Goal: Information Seeking & Learning: Find specific page/section

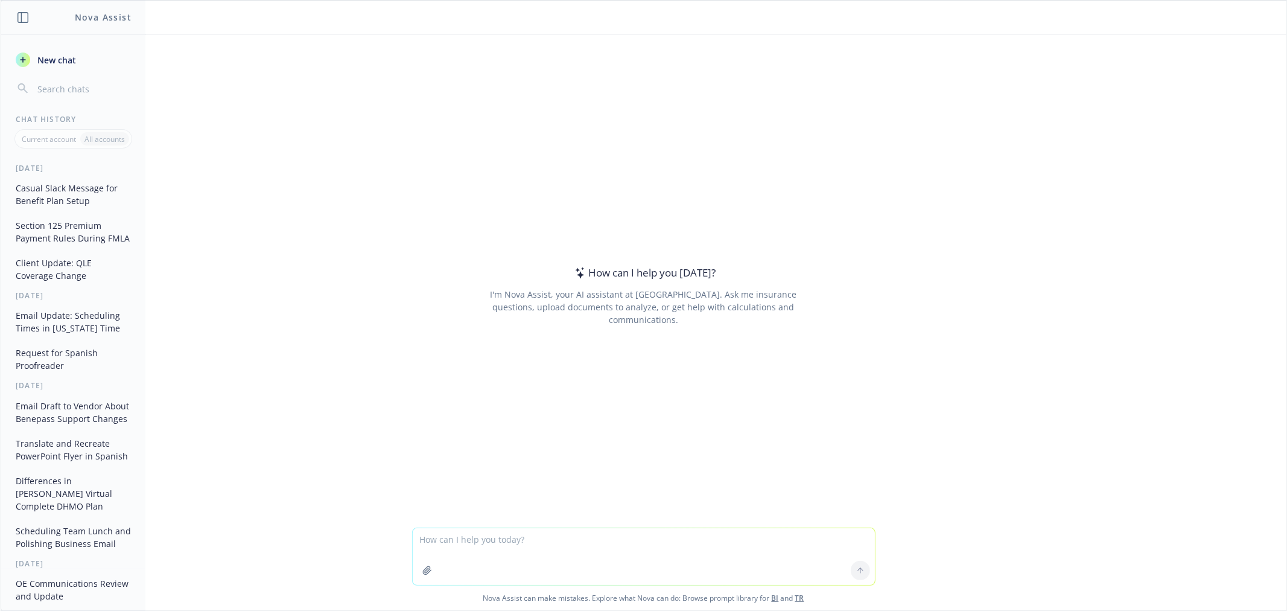
click at [553, 524] on div at bounding box center [643, 520] width 1267 height 14
click at [552, 529] on textarea at bounding box center [644, 556] width 462 height 57
click at [549, 540] on textarea at bounding box center [644, 556] width 462 height 57
click at [594, 534] on textarea "polish email to" at bounding box center [644, 556] width 462 height 57
paste textarea "For plans that Trinet does not automatically age out what is the best practice …"
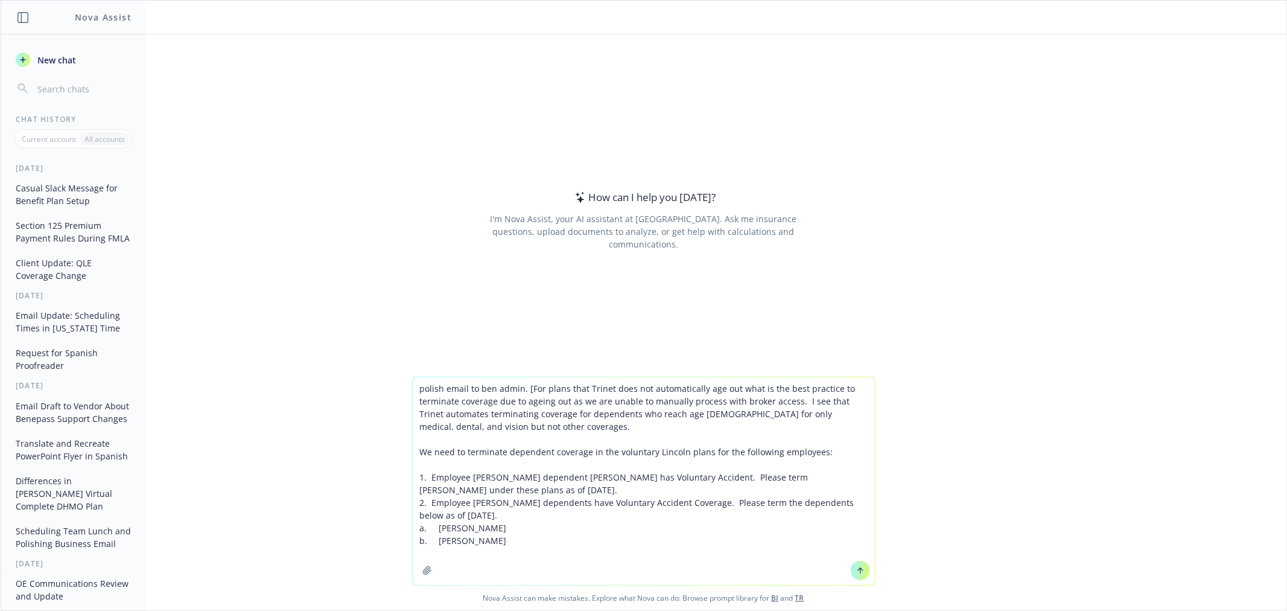
type textarea "polish email to ben admin. [For plans that Trinet does not automatically age ou…"
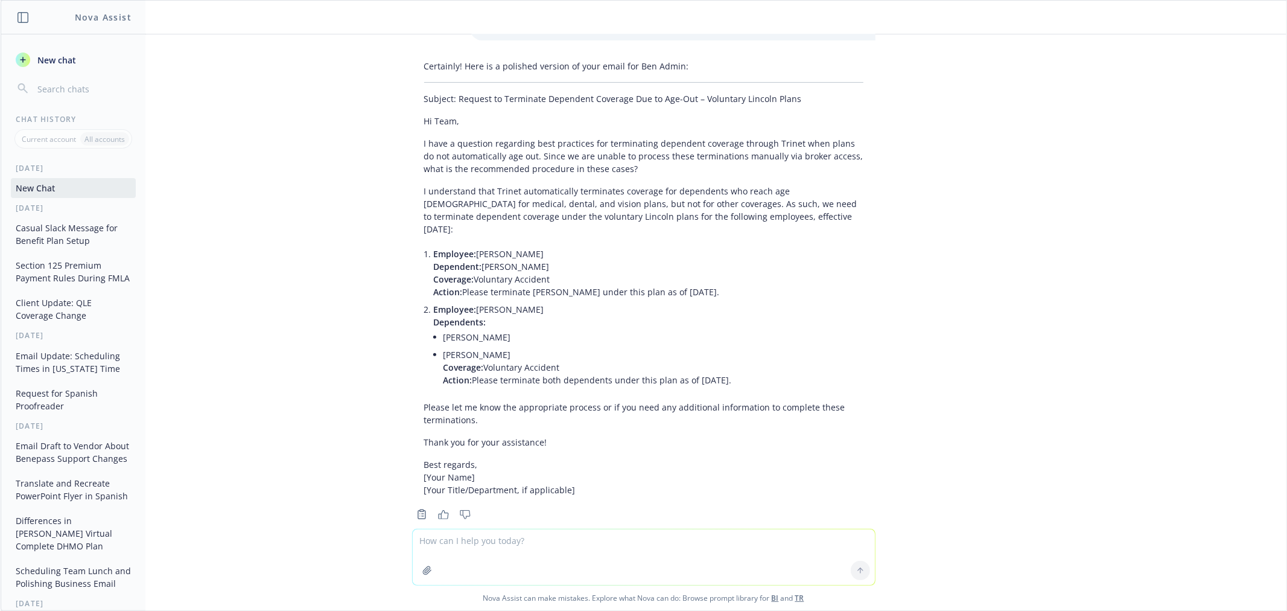
scroll to position [191, 0]
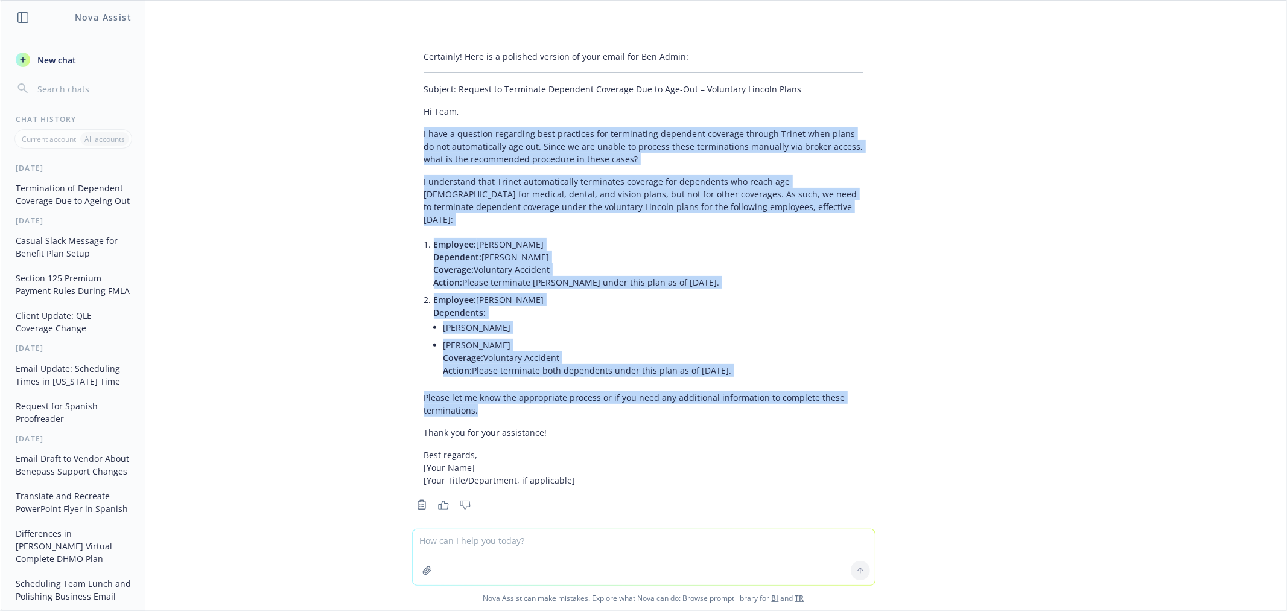
drag, startPoint x: 500, startPoint y: 397, endPoint x: 348, endPoint y: 135, distance: 302.6
click at [348, 135] on div "polish email to ben admin. [For plans that Trinet does not automatically age ou…" at bounding box center [644, 281] width 1286 height 494
copy div "I have a question regarding best practices for terminating dependent coverage t…"
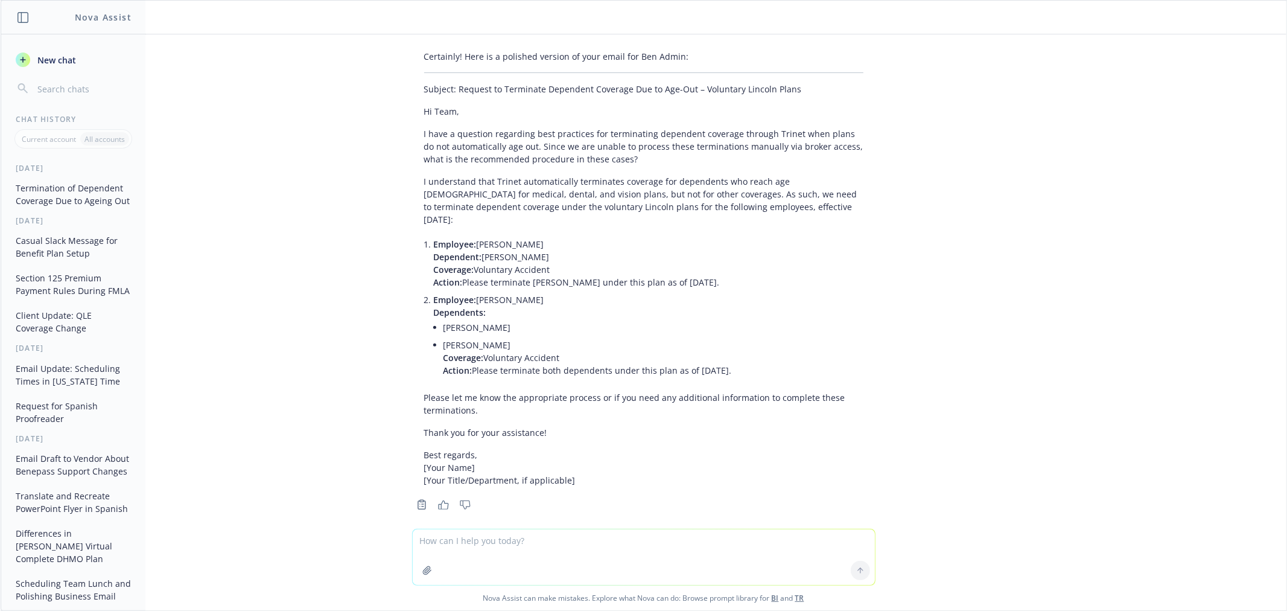
click at [486, 546] on textarea at bounding box center [644, 557] width 462 height 56
paste textarea "We need to terminate dependent coverage in the voluntary Lincoln plans for the …"
type textarea "polish email to our internal processing team. we need to instruct our processin…"
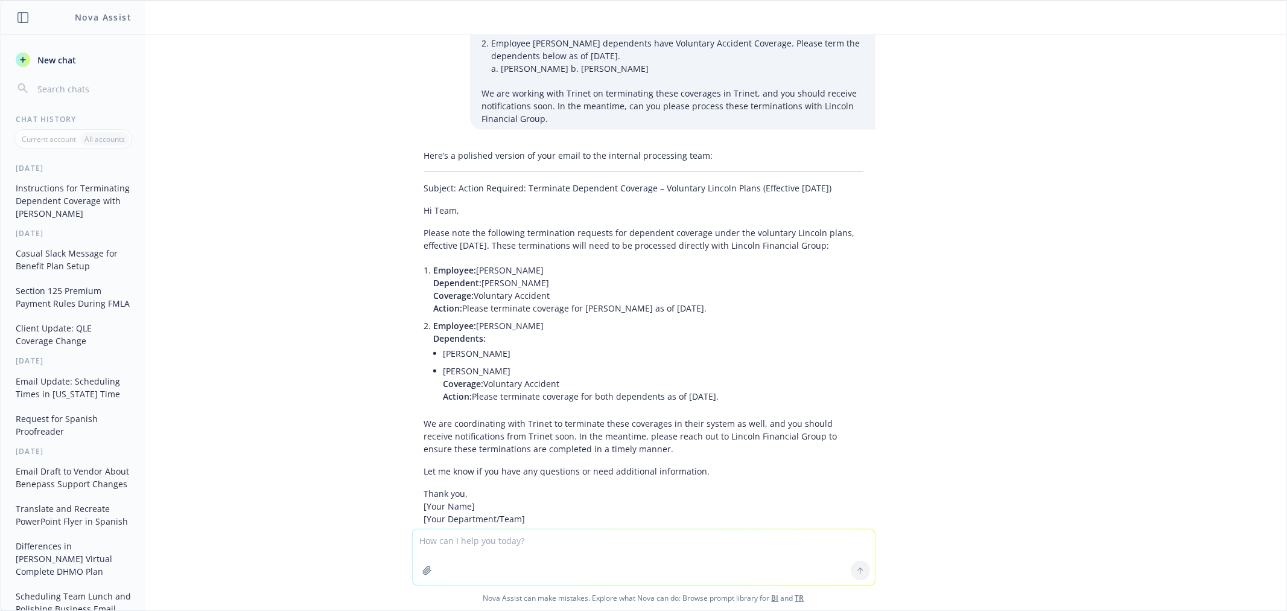
scroll to position [818, 0]
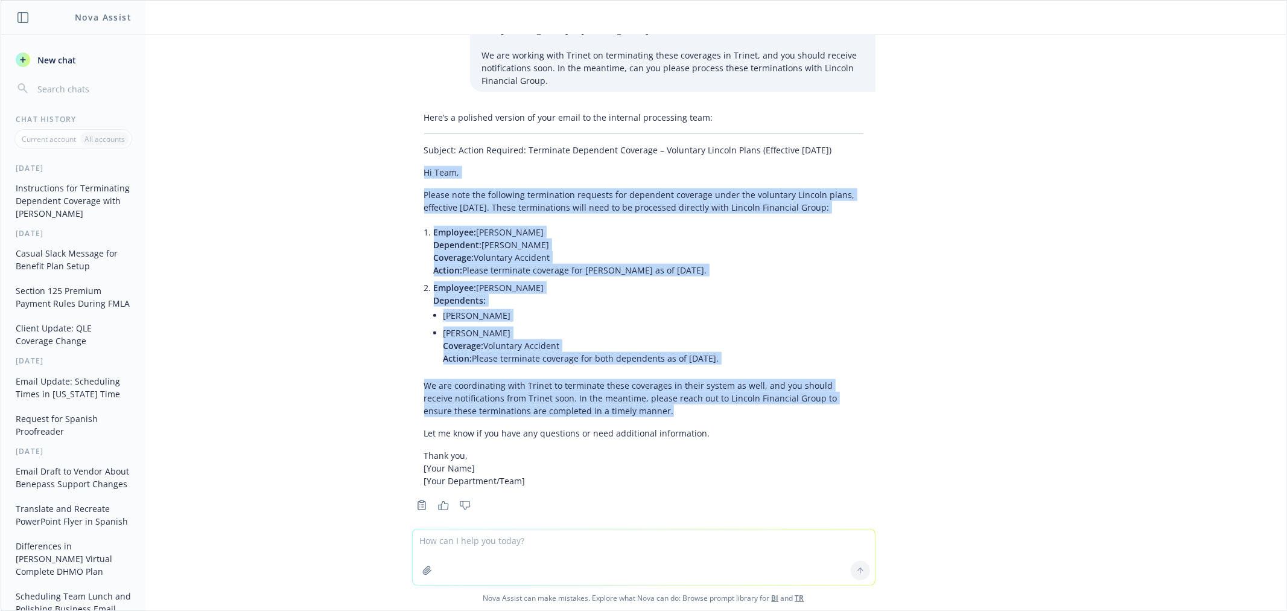
drag, startPoint x: 607, startPoint y: 397, endPoint x: 310, endPoint y: 158, distance: 380.8
click at [310, 158] on div "polish email to ben admin. [For plans that Trinet does not automatically age ou…" at bounding box center [644, 281] width 1286 height 494
copy div "Hi Team, Please note the following termination requests for dependent coverage …"
drag, startPoint x: 791, startPoint y: 421, endPoint x: 663, endPoint y: 398, distance: 130.6
click at [791, 427] on p "Let me know if you have any questions or need additional information." at bounding box center [643, 433] width 439 height 13
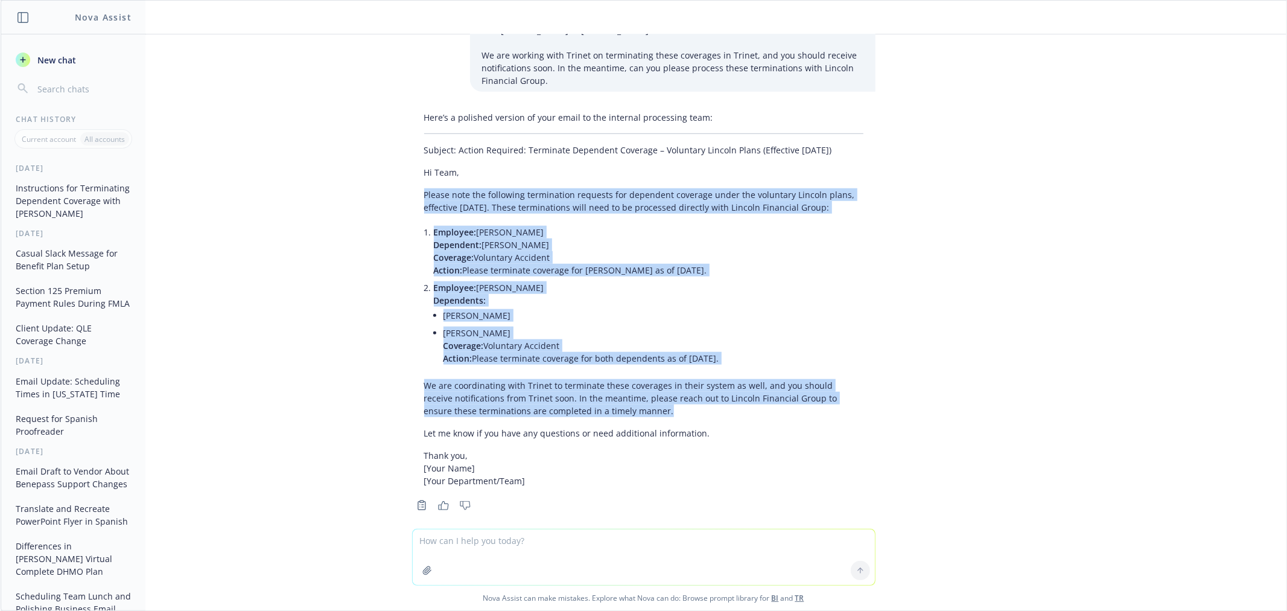
drag, startPoint x: 649, startPoint y: 399, endPoint x: 309, endPoint y: 182, distance: 403.5
click at [309, 182] on div "polish email to ben admin. [For plans that Trinet does not automatically age ou…" at bounding box center [644, 281] width 1286 height 494
copy div "Please note the following termination requests for dependent coverage under the…"
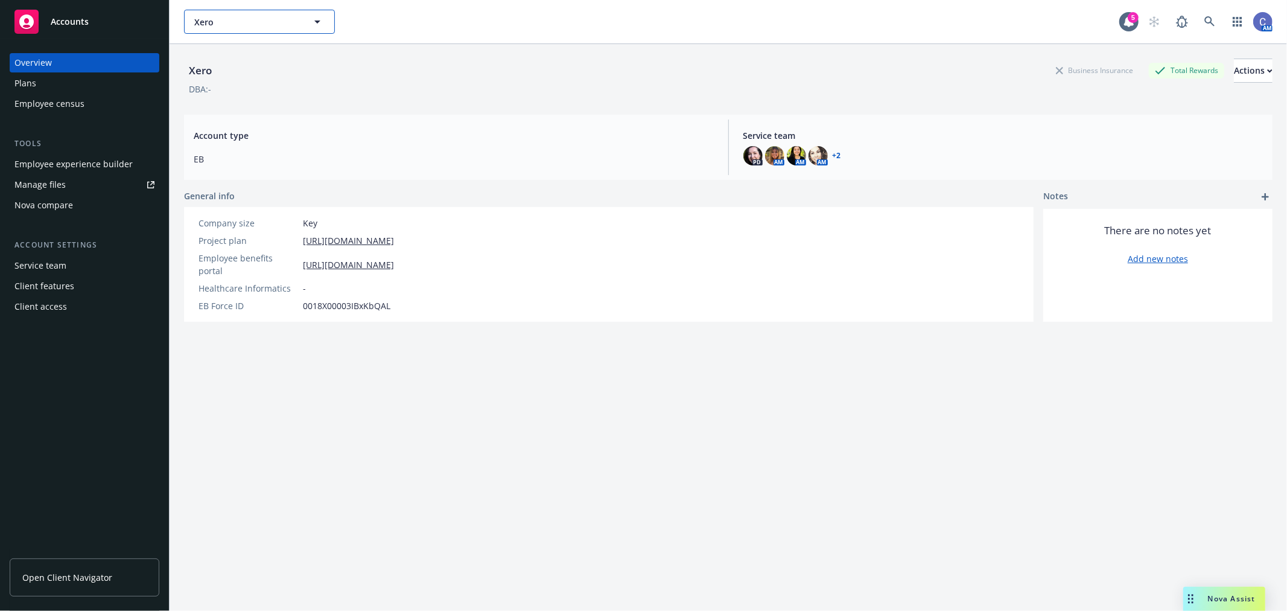
click at [305, 30] on button "Xero" at bounding box center [259, 22] width 151 height 24
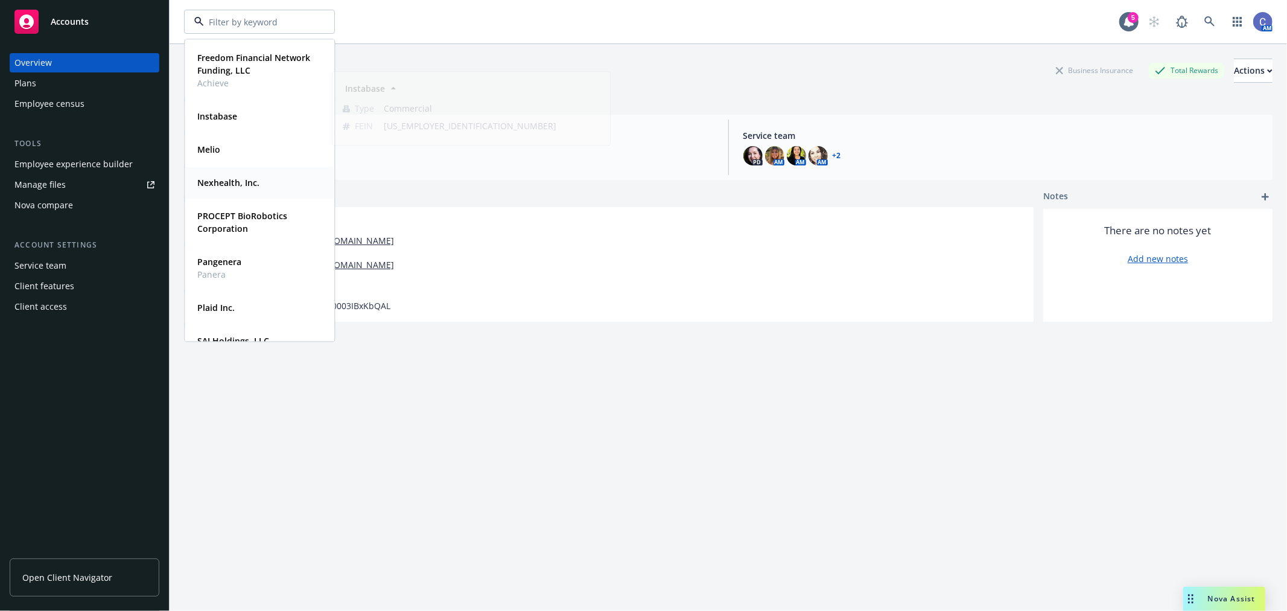
scroll to position [134, 0]
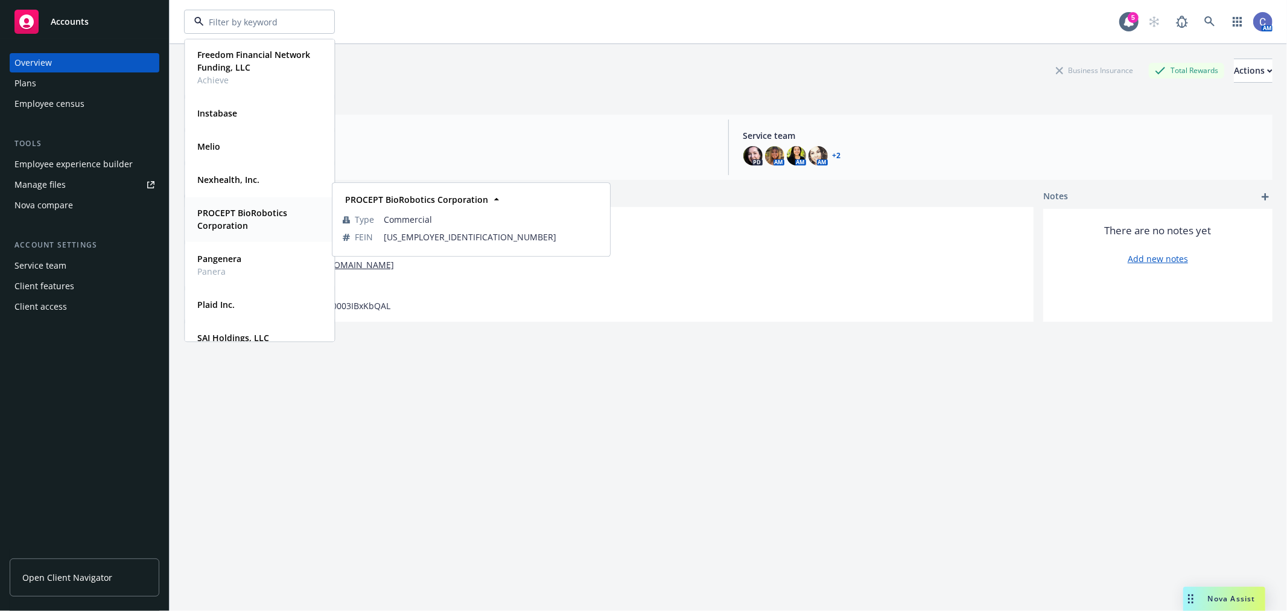
click at [240, 218] on strong "PROCEPT BioRobotics Corporation" at bounding box center [242, 219] width 90 height 24
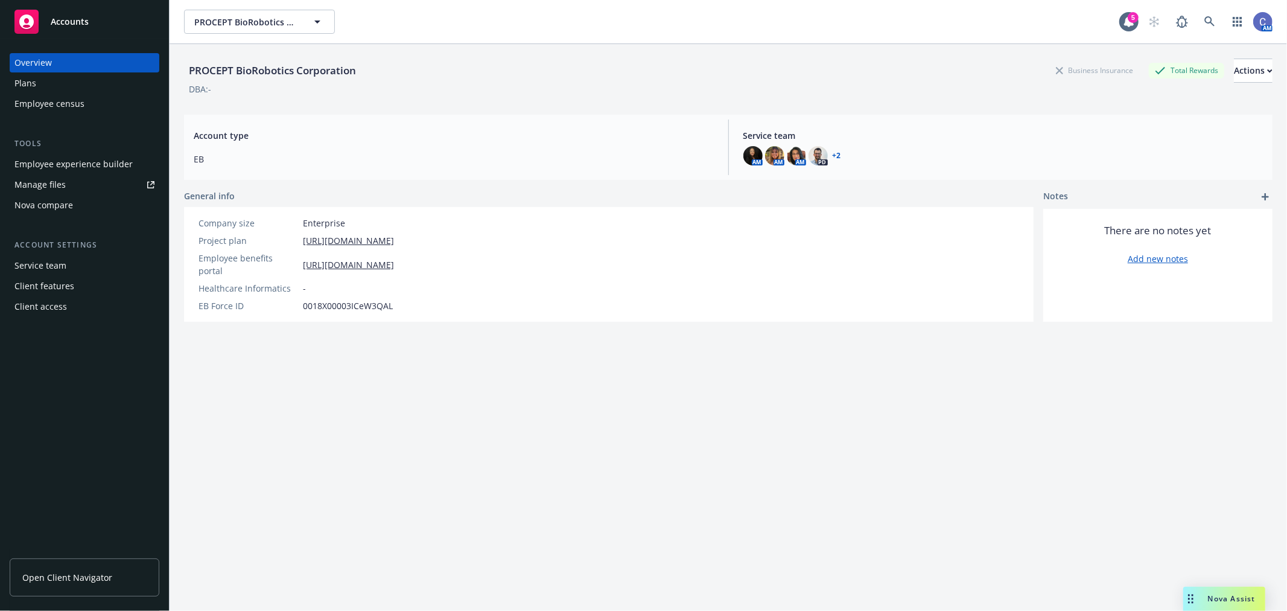
click at [35, 77] on div "Plans" at bounding box center [25, 83] width 22 height 19
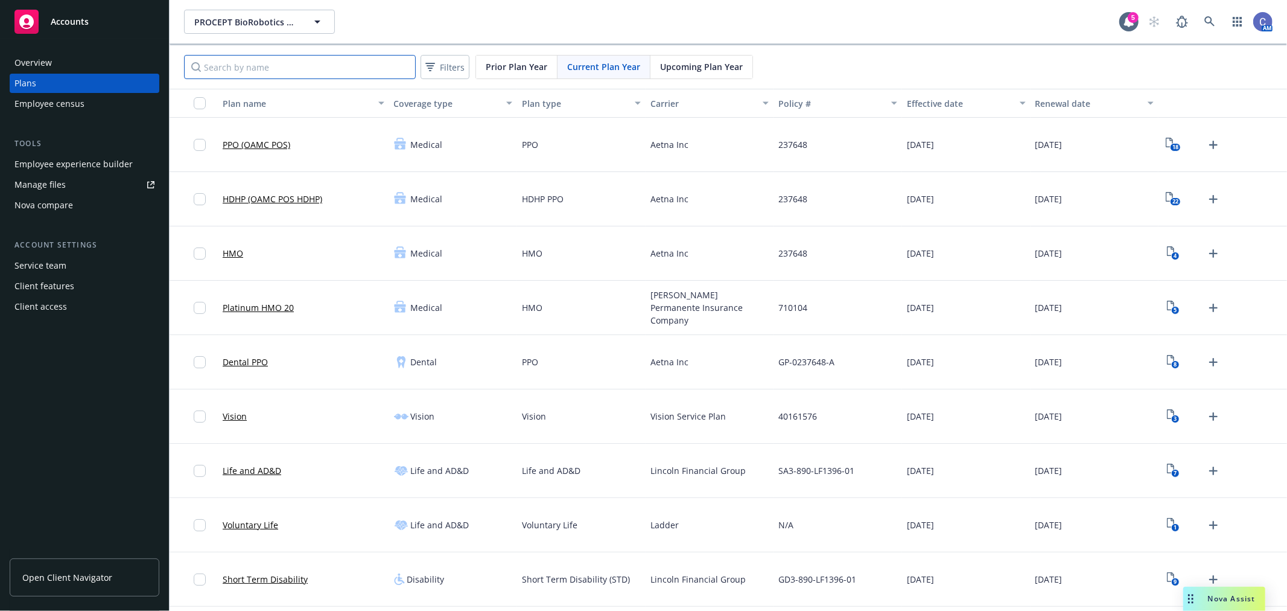
click at [274, 74] on input "Search by name" at bounding box center [300, 67] width 232 height 24
type input "a"
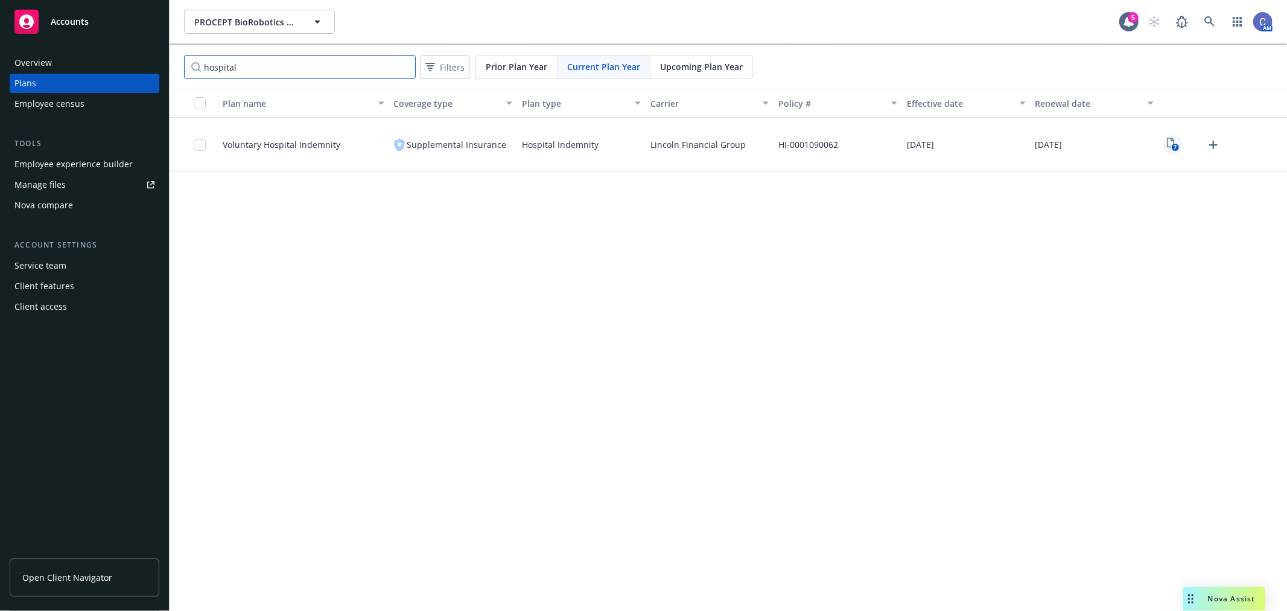
type input "hospital"
click at [1173, 145] on rect "View Plan Documents" at bounding box center [1175, 148] width 8 height 8
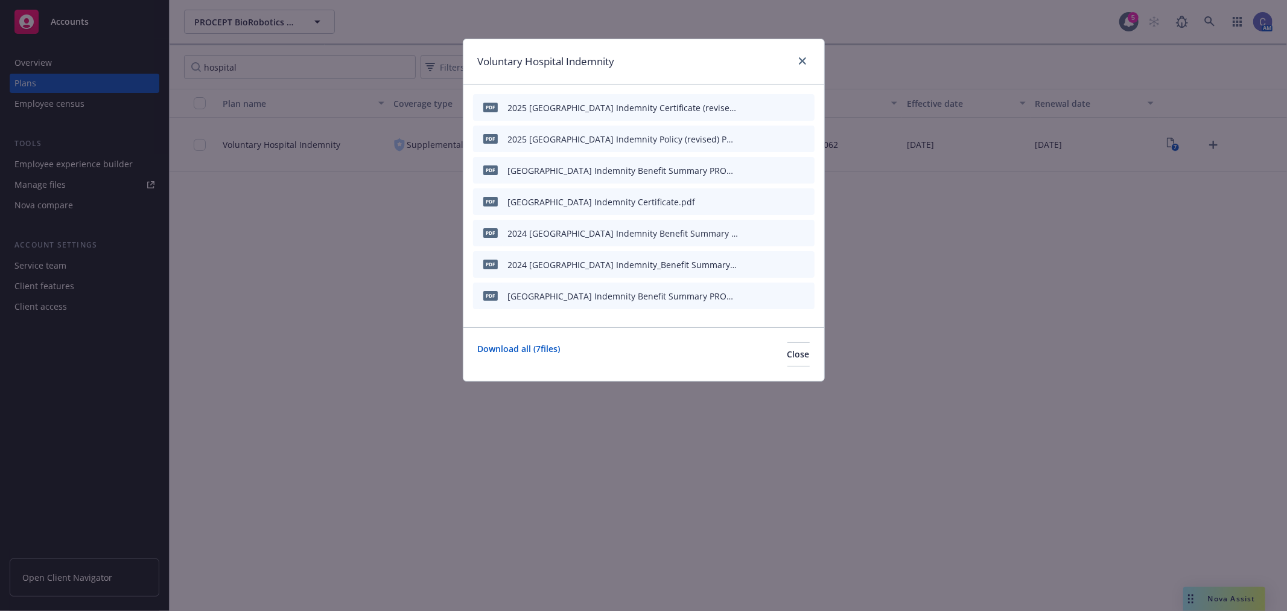
click at [786, 203] on icon "preview file" at bounding box center [784, 201] width 11 height 8
click at [788, 352] on span "Close" at bounding box center [799, 353] width 22 height 11
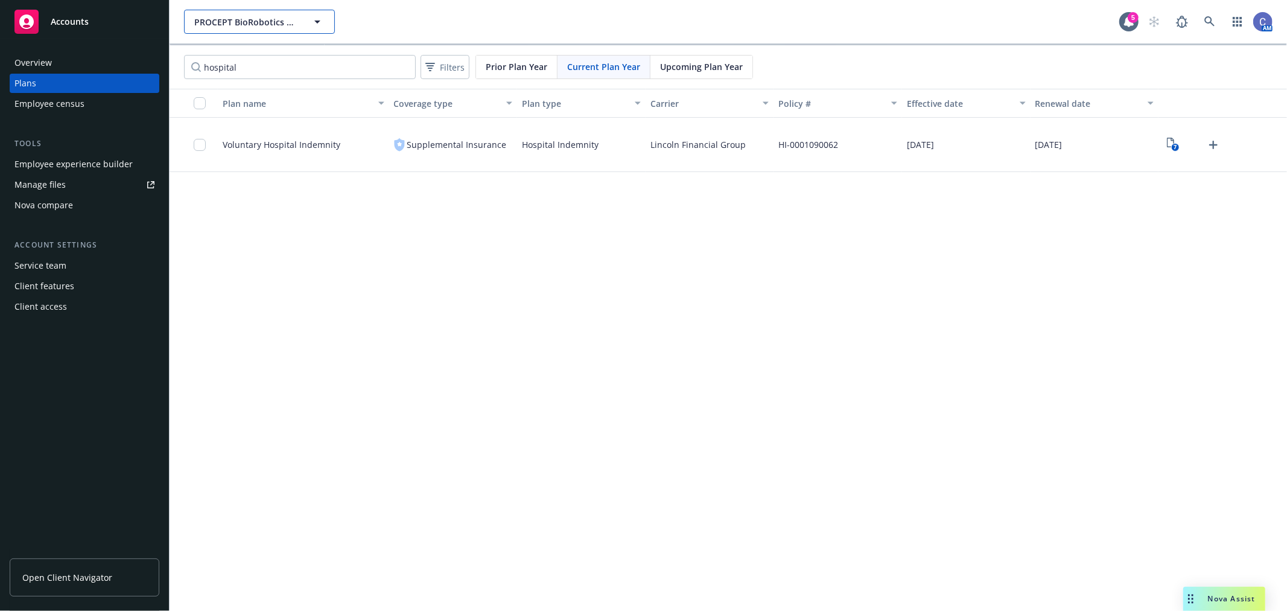
click at [311, 29] on button "PROCEPT BioRobotics Corporation" at bounding box center [259, 22] width 151 height 24
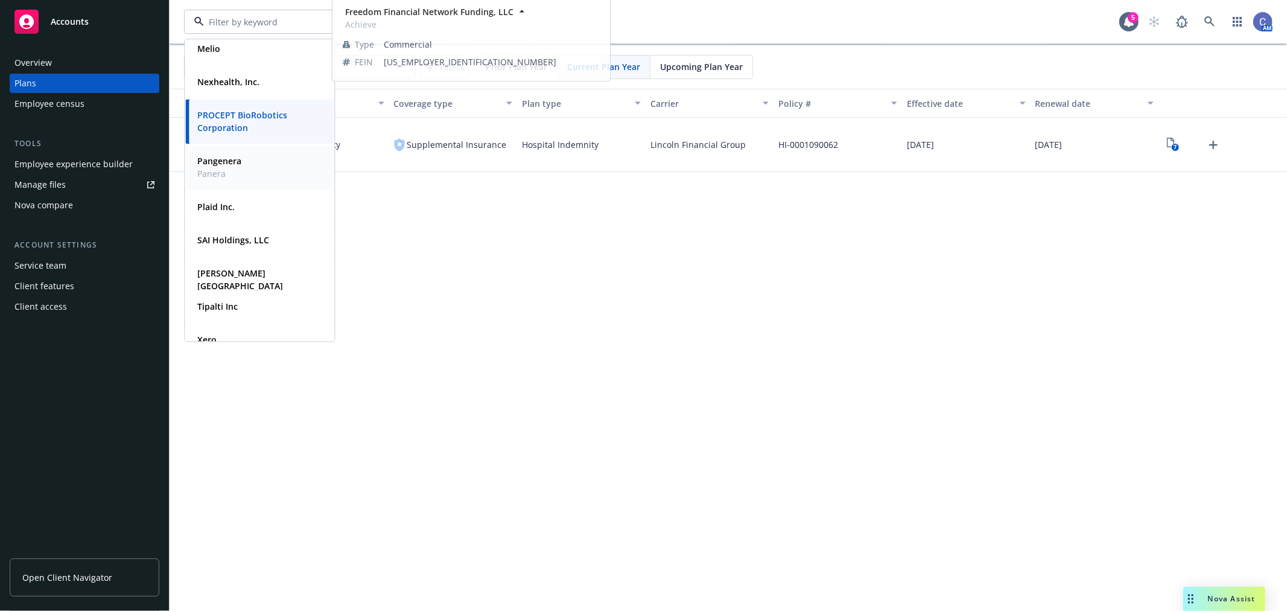
scroll to position [246, 0]
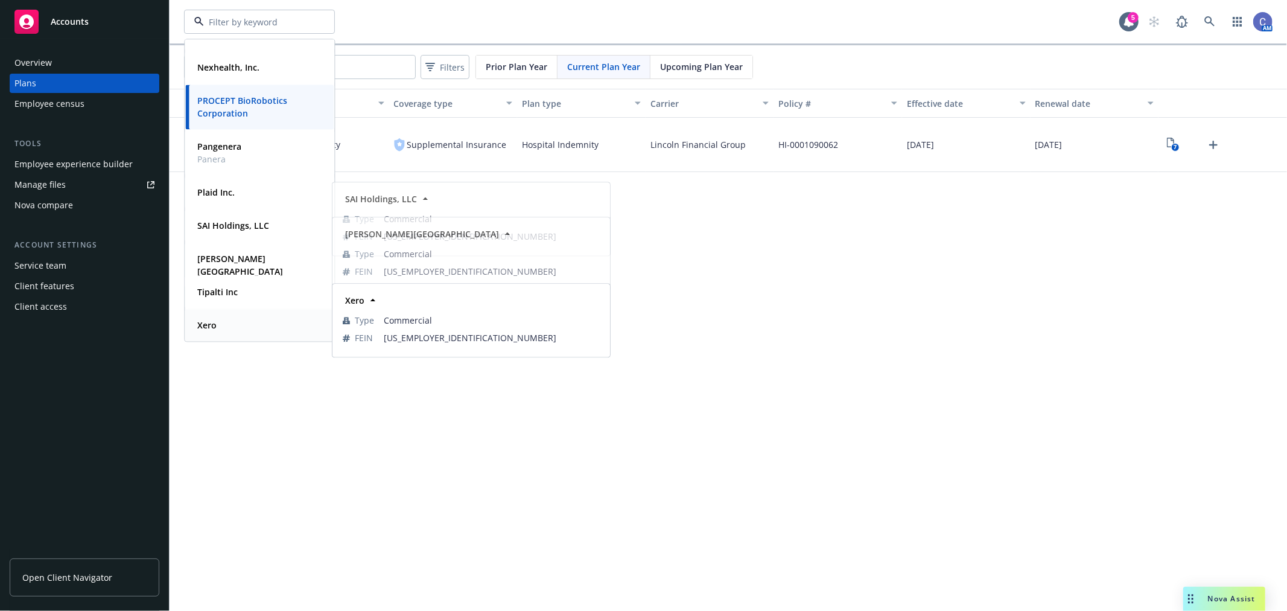
click at [215, 329] on strong "Xero" at bounding box center [206, 324] width 19 height 11
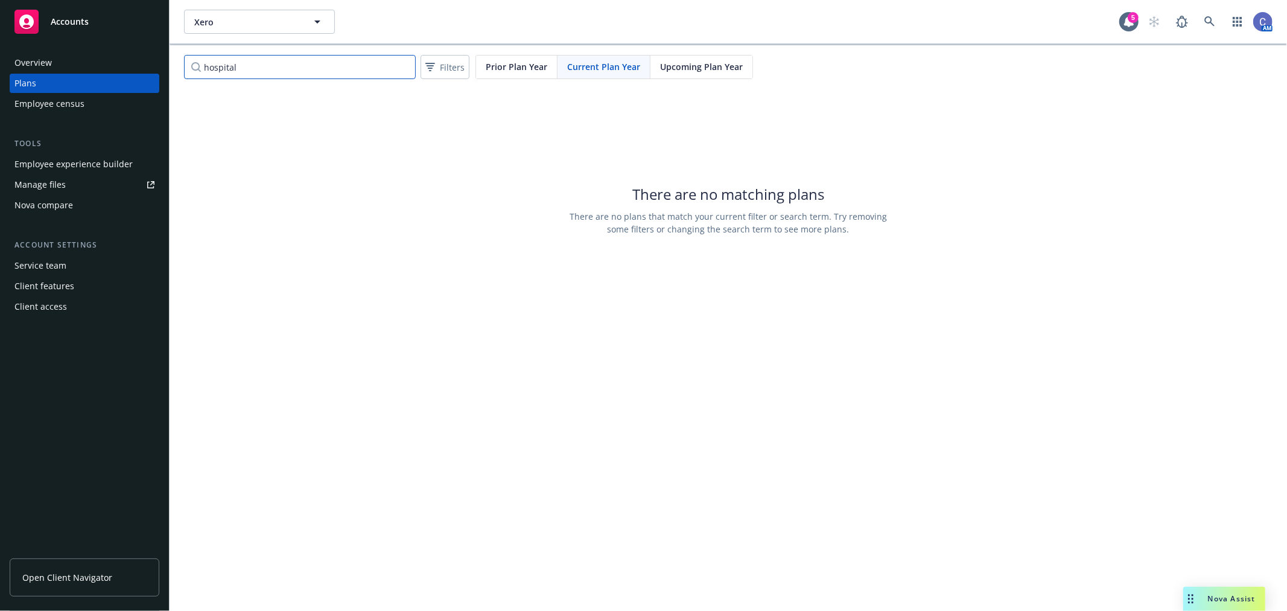
drag, startPoint x: 303, startPoint y: 67, endPoint x: 275, endPoint y: 67, distance: 27.8
click at [302, 67] on input "hospital" at bounding box center [300, 67] width 232 height 24
drag, startPoint x: 250, startPoint y: 63, endPoint x: 99, endPoint y: 54, distance: 151.1
click at [99, 54] on div "Accounts Overview Plans Employee census Tools Employee experience builder Manag…" at bounding box center [643, 305] width 1287 height 611
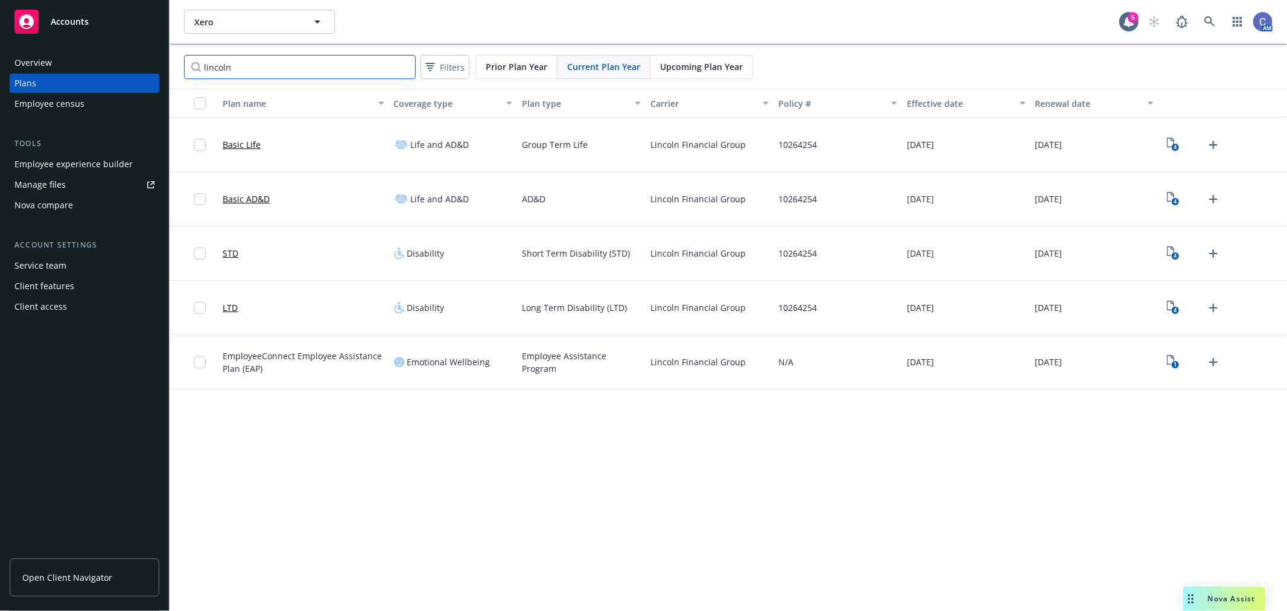
click at [244, 59] on input "lincoln" at bounding box center [300, 67] width 232 height 24
drag, startPoint x: 240, startPoint y: 65, endPoint x: 97, endPoint y: 49, distance: 143.8
click at [97, 49] on div "Accounts Overview Plans Employee census Tools Employee experience builder Manag…" at bounding box center [643, 305] width 1287 height 611
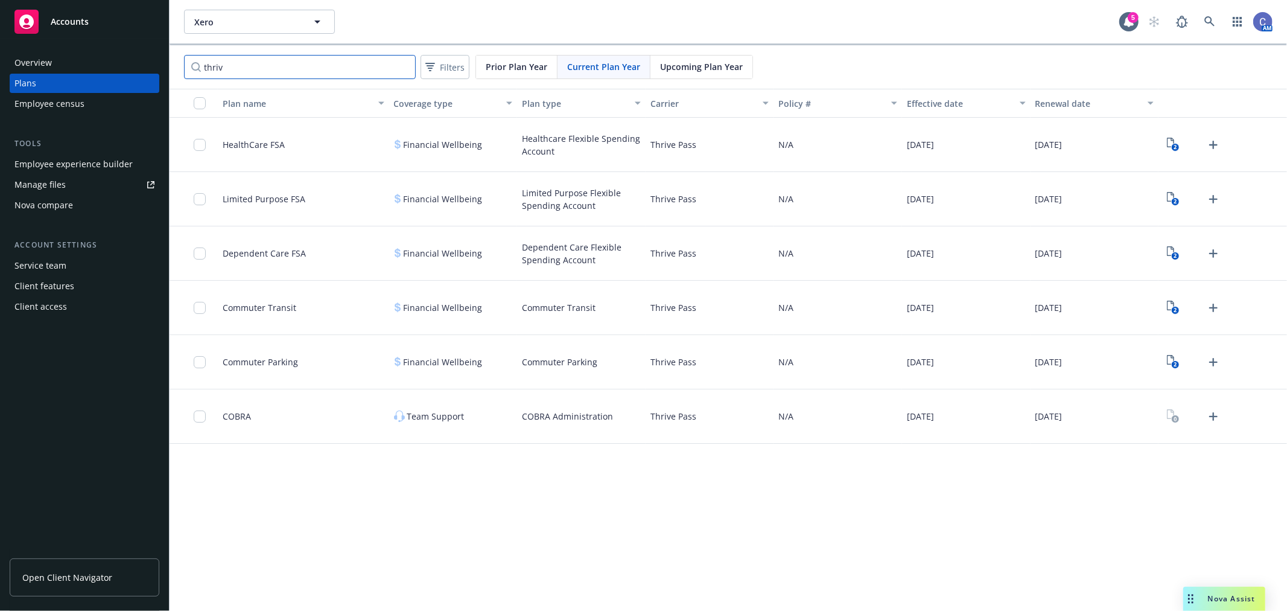
type input "thriv"
